Goal: Check status

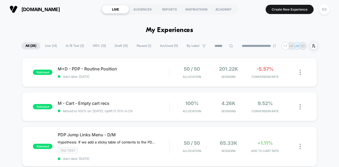
click at [96, 44] on span "100% ( 12 )" at bounding box center [99, 45] width 21 height 7
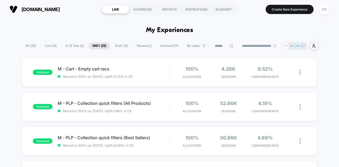
click at [63, 45] on span "A/B Test ( 2 )" at bounding box center [74, 45] width 26 height 7
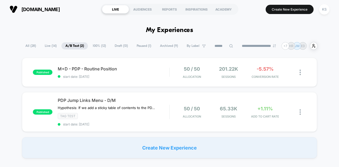
click at [48, 45] on span "Live ( 14 )" at bounding box center [51, 45] width 20 height 7
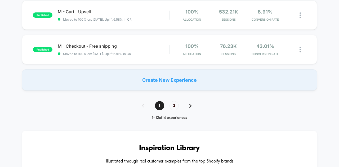
scroll to position [423, 0]
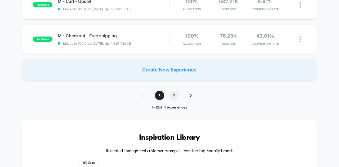
click at [172, 92] on span "2" at bounding box center [173, 95] width 9 height 9
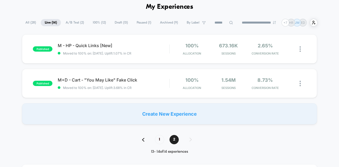
scroll to position [0, 0]
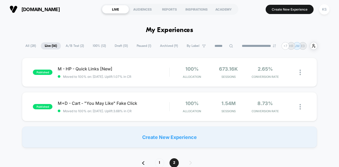
click at [27, 44] on span "All ( 28 )" at bounding box center [30, 45] width 19 height 7
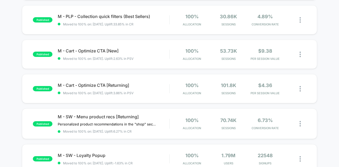
scroll to position [238, 0]
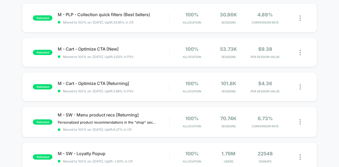
click at [270, 31] on div "published M+D - PDP - Routine Position start date: [DATE] 50 / 50 Allocation 20…" at bounding box center [169, 43] width 339 height 447
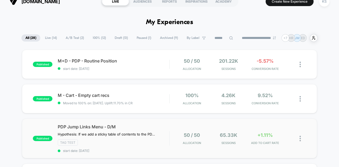
scroll to position [0, 0]
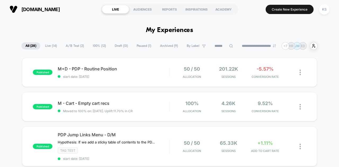
click at [229, 47] on icon at bounding box center [230, 45] width 3 height 3
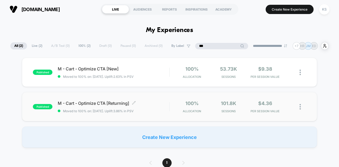
type input "***"
click at [45, 108] on span "published" at bounding box center [43, 106] width 20 height 5
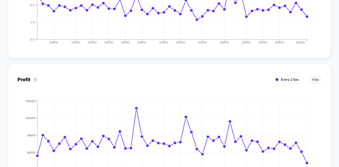
scroll to position [608, 0]
